Goal: Find specific page/section: Find specific page/section

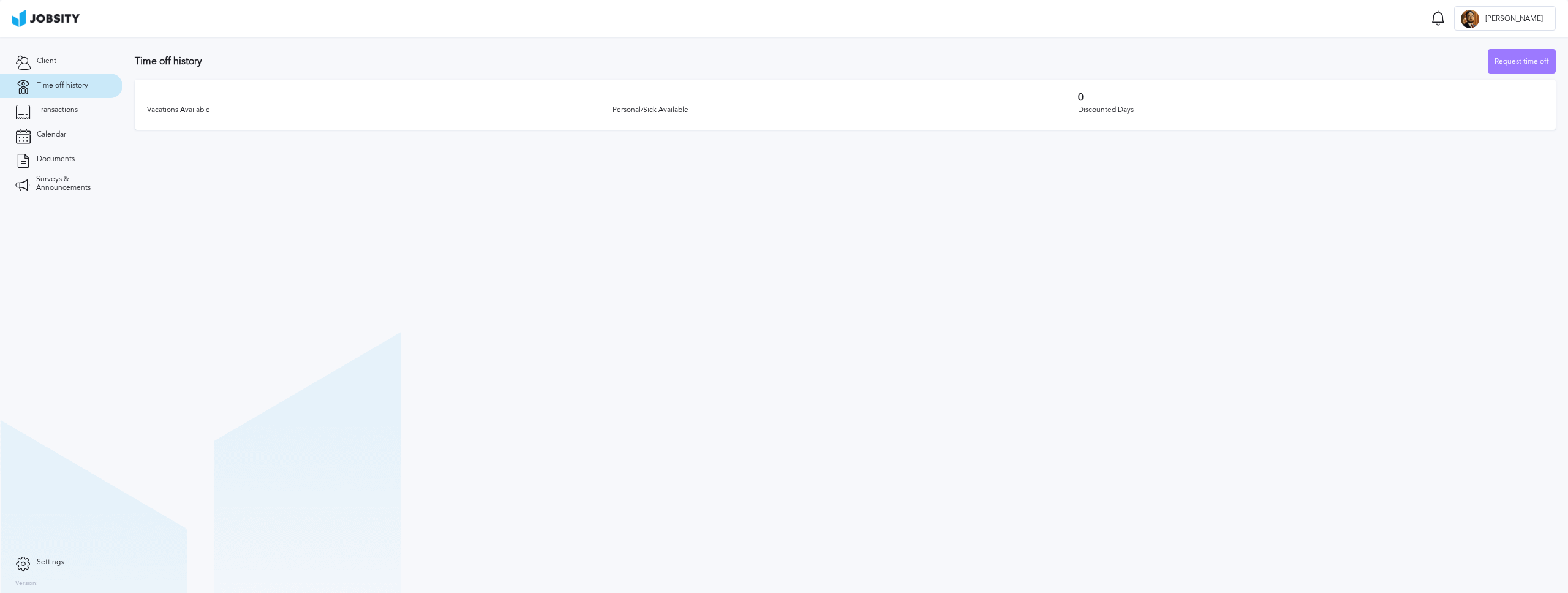
click at [687, 84] on div "Vacations Available Personal/Sick Available 0 Discounted Days" at bounding box center [845, 105] width 1421 height 50
click at [639, 111] on div "Personal/Sick Available" at bounding box center [845, 110] width 465 height 9
click at [101, 113] on link "Transactions" at bounding box center [61, 110] width 122 height 24
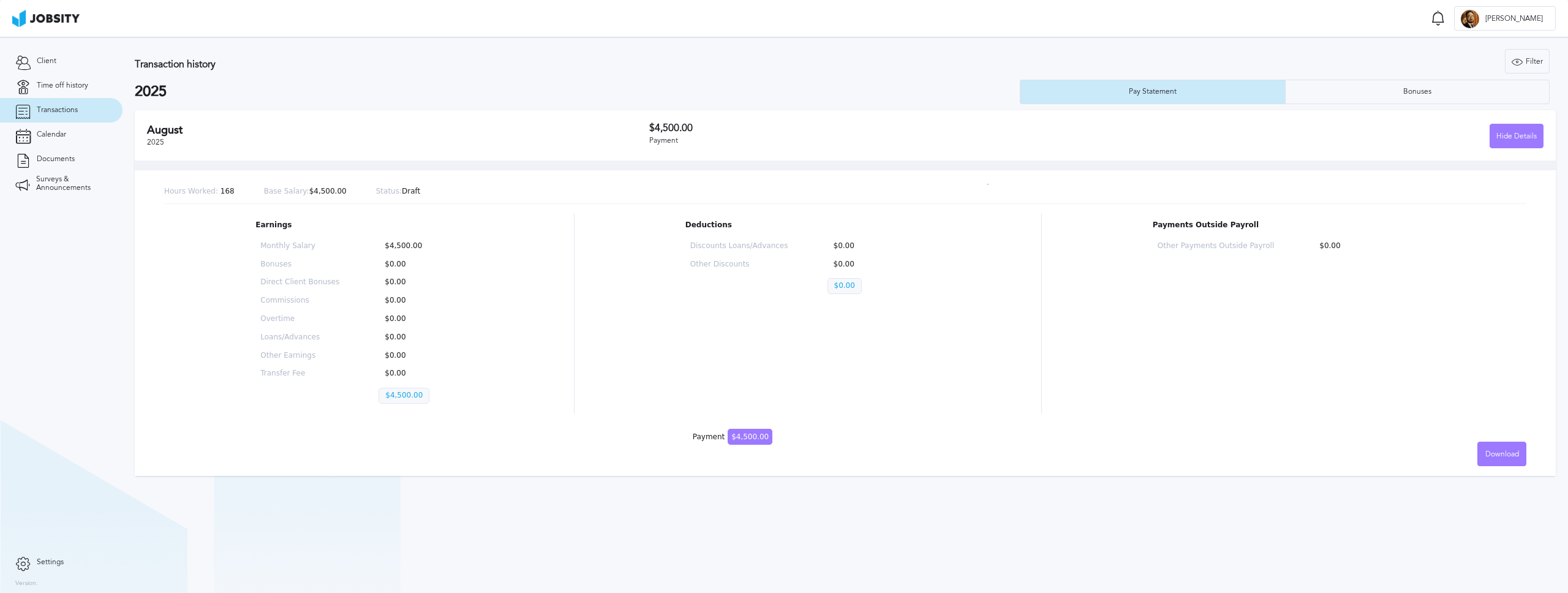
click at [925, 181] on div "Hours Worked: 168 Base Salary: $4,500.00 Status: Draft" at bounding box center [845, 192] width 1362 height 24
drag, startPoint x: 236, startPoint y: 126, endPoint x: 726, endPoint y: 88, distance: 491.5
click at [236, 126] on h2 "August" at bounding box center [397, 130] width 502 height 13
click at [1512, 130] on div "Hide Details" at bounding box center [1516, 137] width 53 height 24
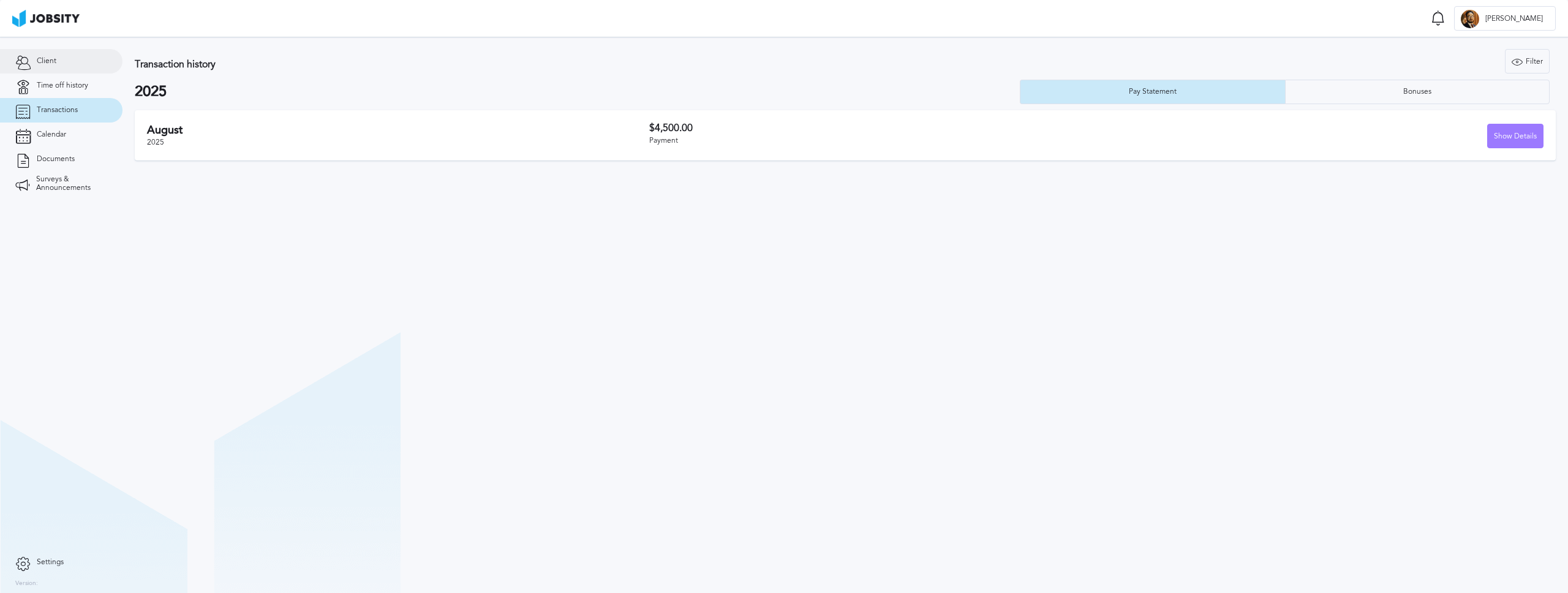
click at [78, 57] on link "Client" at bounding box center [61, 61] width 122 height 24
